Goal: Task Accomplishment & Management: Use online tool/utility

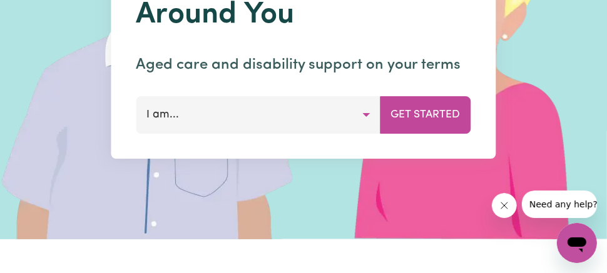
scroll to position [188, 0]
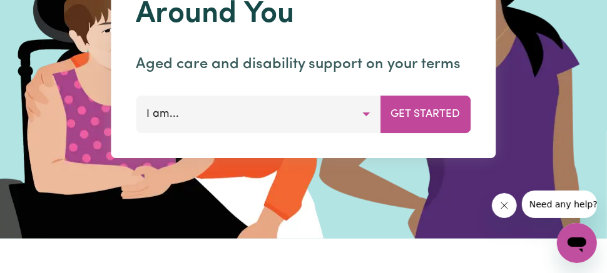
click at [367, 113] on button "I am..." at bounding box center [258, 115] width 245 height 38
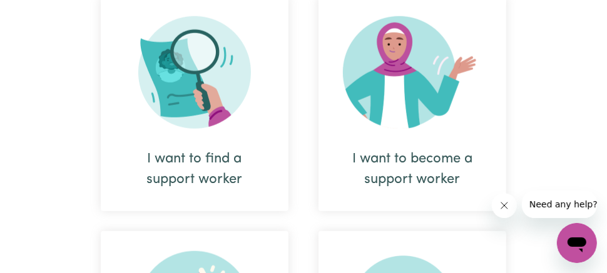
scroll to position [626, 0]
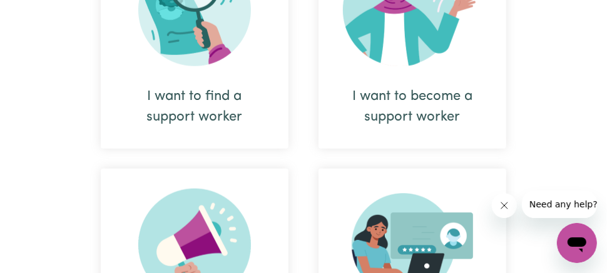
click at [202, 102] on div "I want to find a support worker" at bounding box center [195, 106] width 128 height 41
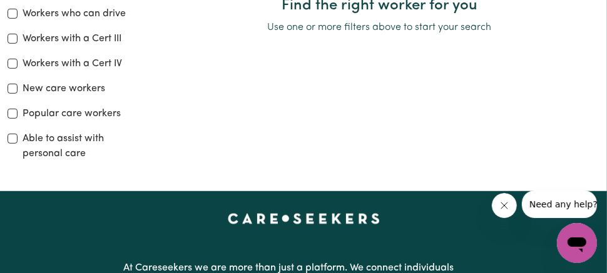
scroll to position [438, 0]
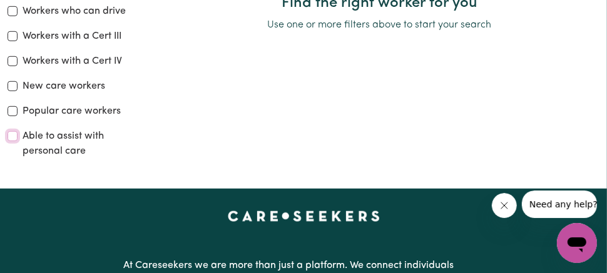
drag, startPoint x: 10, startPoint y: 136, endPoint x: 91, endPoint y: 161, distance: 84.3
click at [10, 136] on input "Able to assist with personal care" at bounding box center [13, 136] width 10 height 10
checkbox input "true"
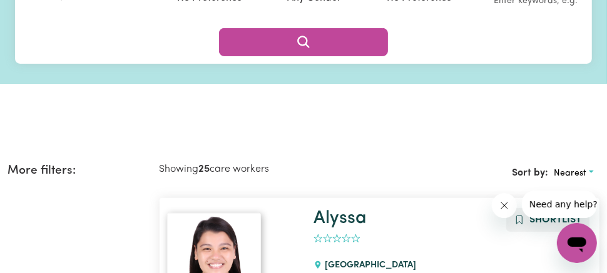
scroll to position [86, 0]
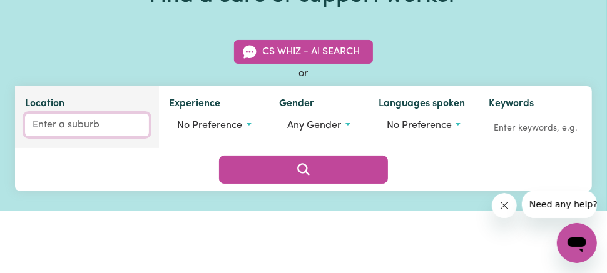
click at [93, 131] on input "Location" at bounding box center [87, 125] width 124 height 23
type input "can"
type input "[GEOGRAPHIC_DATA], [GEOGRAPHIC_DATA], 2046"
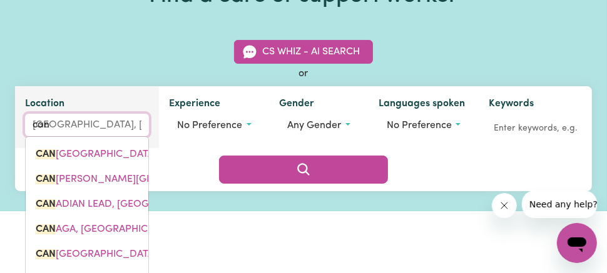
type input "canb"
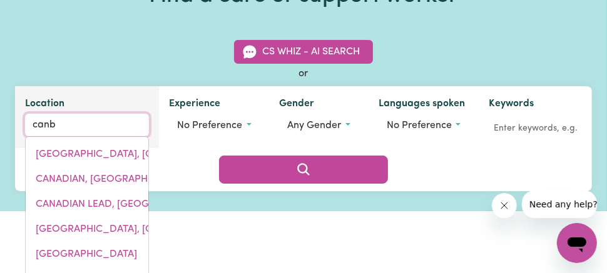
type input "canbELEGO, [GEOGRAPHIC_DATA], 2835"
type input "canbe"
type input "canbeLEGO, [GEOGRAPHIC_DATA], 2835"
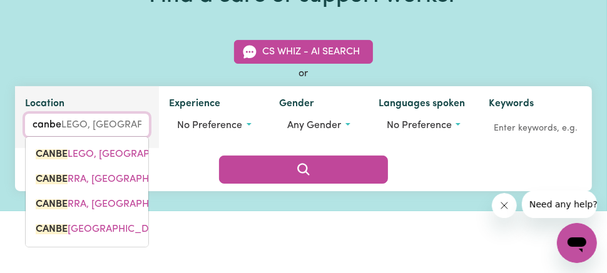
type input "canber"
type input "canberr"
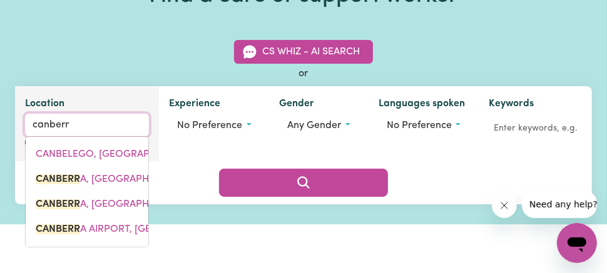
type input "canberrA, [GEOGRAPHIC_DATA], 2600"
type input "[GEOGRAPHIC_DATA]"
type input "[GEOGRAPHIC_DATA], [GEOGRAPHIC_DATA], 2600"
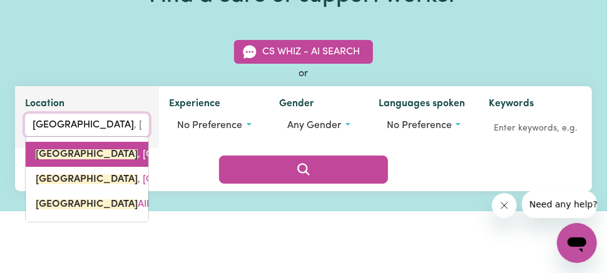
click at [129, 155] on span "[GEOGRAPHIC_DATA] , [GEOGRAPHIC_DATA], 2600" at bounding box center [154, 155] width 237 height 10
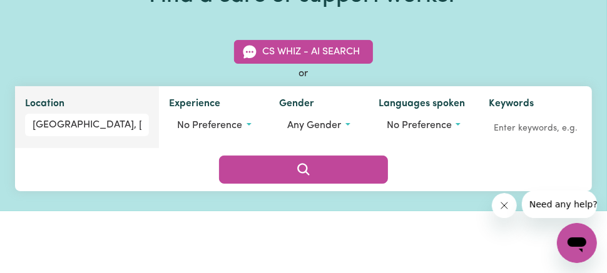
click at [118, 151] on div "Location [GEOGRAPHIC_DATA], [GEOGRAPHIC_DATA] Experience No preference Gender A…" at bounding box center [303, 138] width 577 height 104
type input "[GEOGRAPHIC_DATA], [GEOGRAPHIC_DATA], 2600"
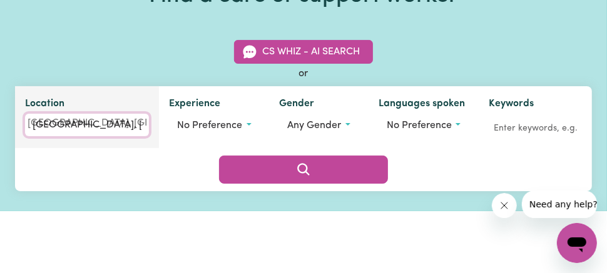
click at [113, 126] on input "[GEOGRAPHIC_DATA], [GEOGRAPHIC_DATA]" at bounding box center [87, 125] width 124 height 23
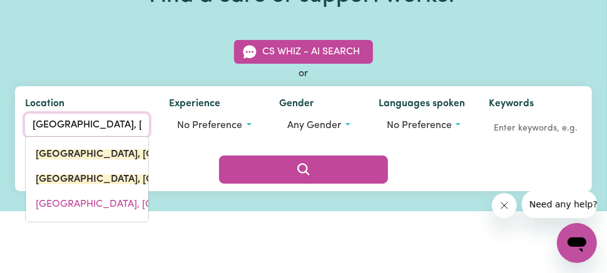
click at [103, 201] on span "[GEOGRAPHIC_DATA], [GEOGRAPHIC_DATA], 2609" at bounding box center [153, 205] width 235 height 10
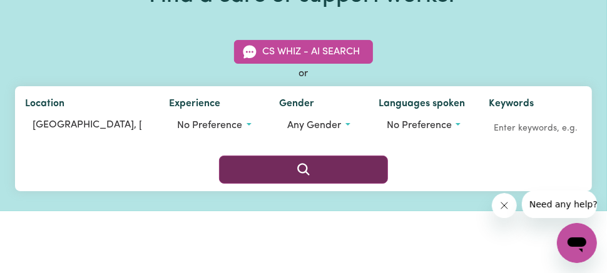
click at [293, 170] on button "Search" at bounding box center [303, 170] width 168 height 28
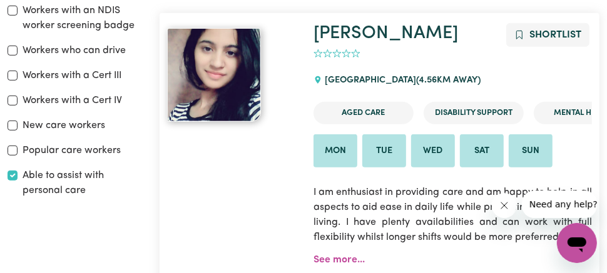
scroll to position [461, 0]
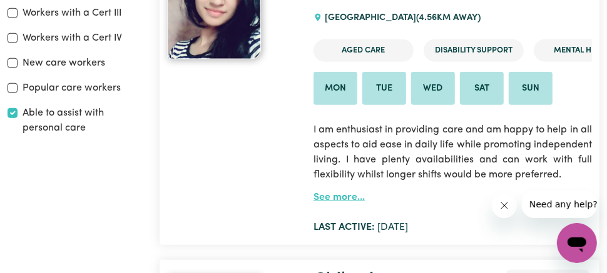
click at [346, 198] on link "See more..." at bounding box center [338, 198] width 51 height 10
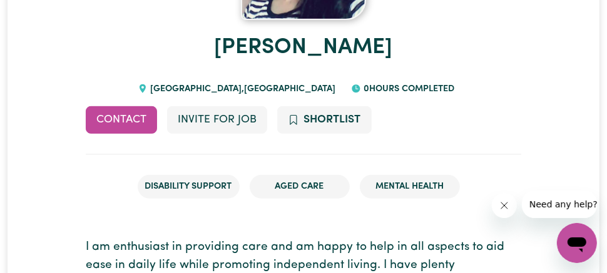
scroll to position [250, 0]
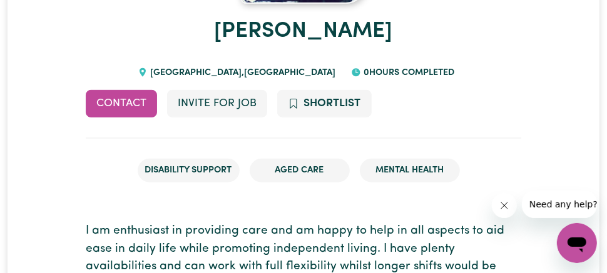
click at [292, 168] on li "Aged Care" at bounding box center [300, 171] width 100 height 24
click at [423, 175] on li "Mental Health" at bounding box center [410, 171] width 100 height 24
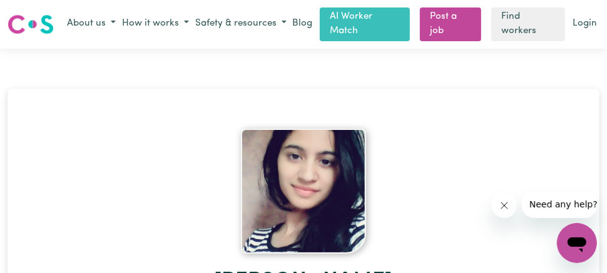
scroll to position [0, 0]
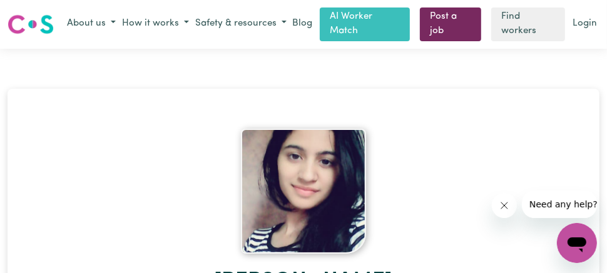
click at [438, 22] on link "Post a job" at bounding box center [450, 25] width 61 height 34
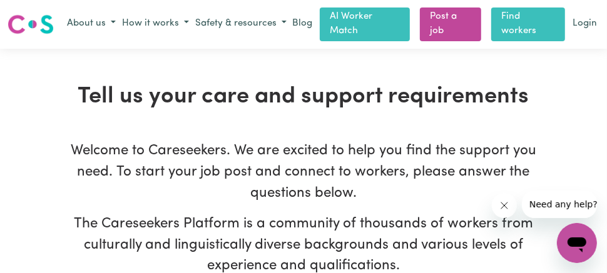
click at [521, 25] on link "Find workers" at bounding box center [528, 25] width 74 height 34
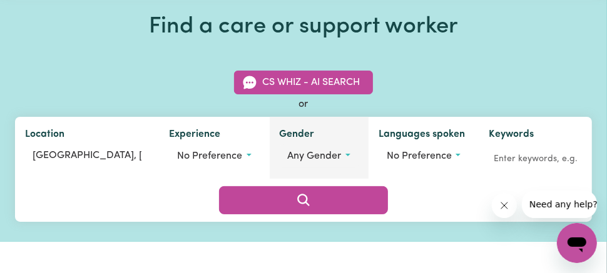
scroll to position [125, 0]
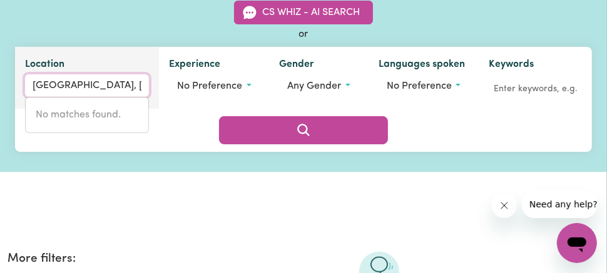
drag, startPoint x: 64, startPoint y: 91, endPoint x: 125, endPoint y: 126, distance: 70.3
click at [64, 92] on input "[GEOGRAPHIC_DATA], [GEOGRAPHIC_DATA]" at bounding box center [87, 85] width 124 height 23
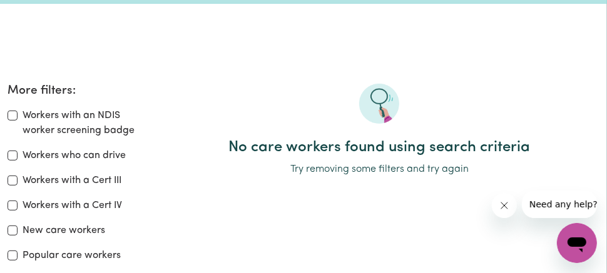
scroll to position [313, 0]
